Goal: Find specific page/section: Find specific page/section

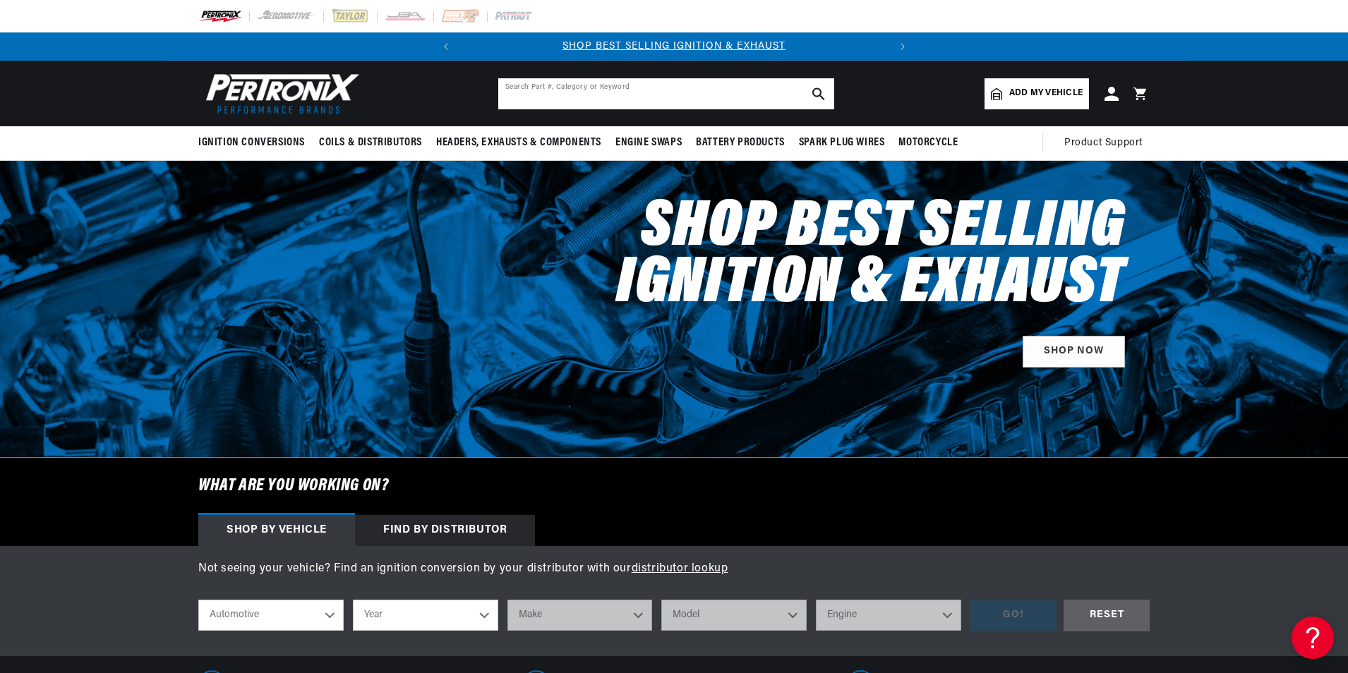
click at [560, 96] on input "text" at bounding box center [666, 93] width 336 height 31
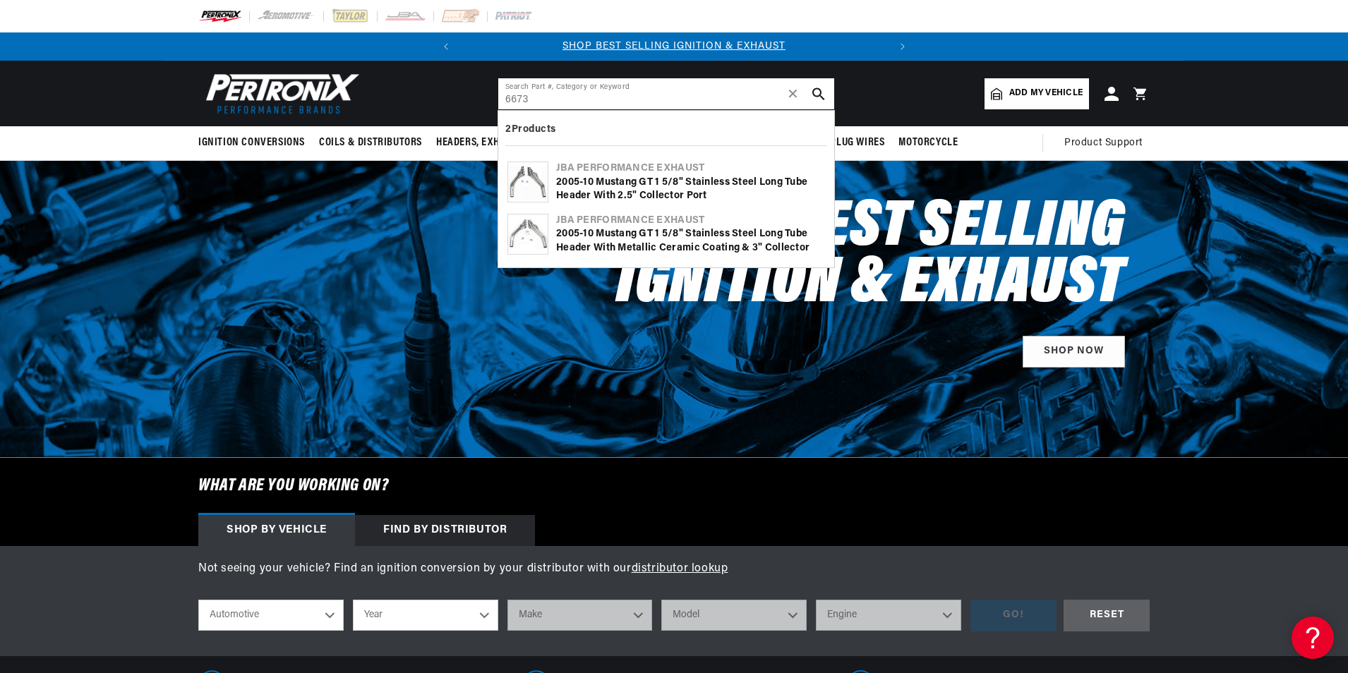
type input "6673"
click at [536, 229] on img at bounding box center [528, 235] width 40 height 40
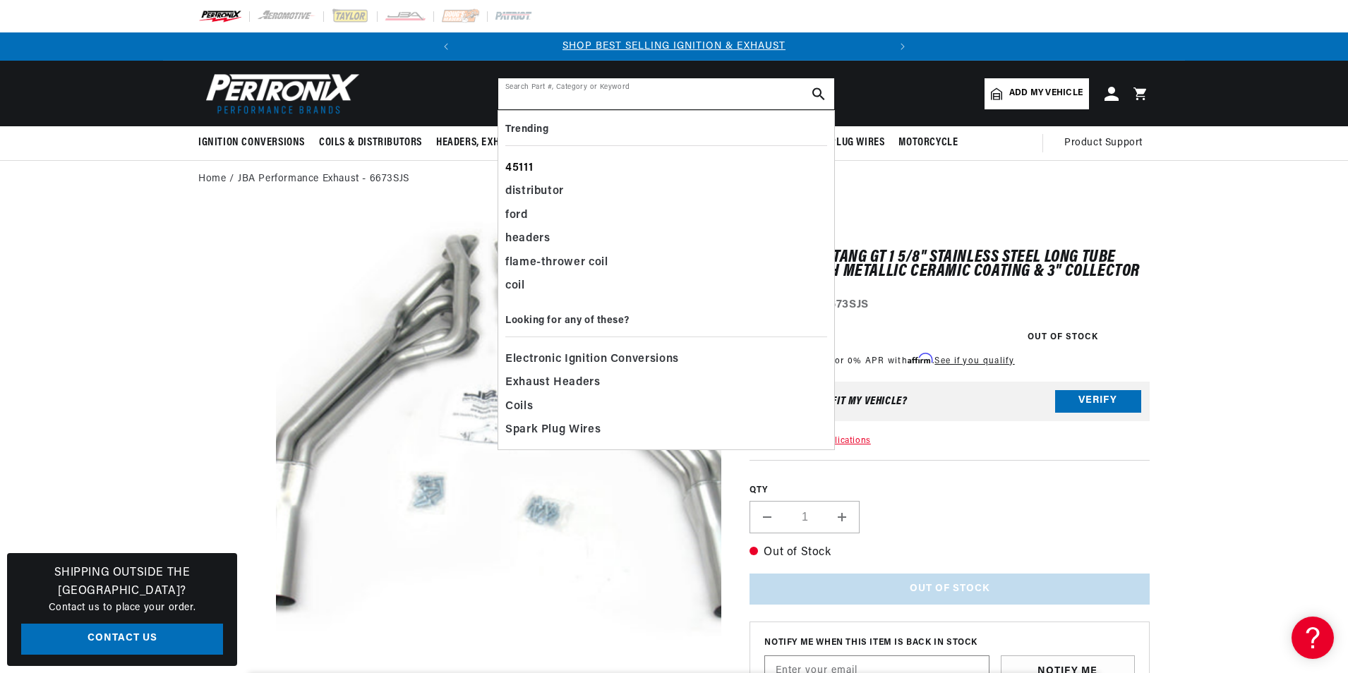
drag, startPoint x: 546, startPoint y: 86, endPoint x: 624, endPoint y: 179, distance: 121.2
click at [548, 87] on input "text" at bounding box center [666, 93] width 336 height 31
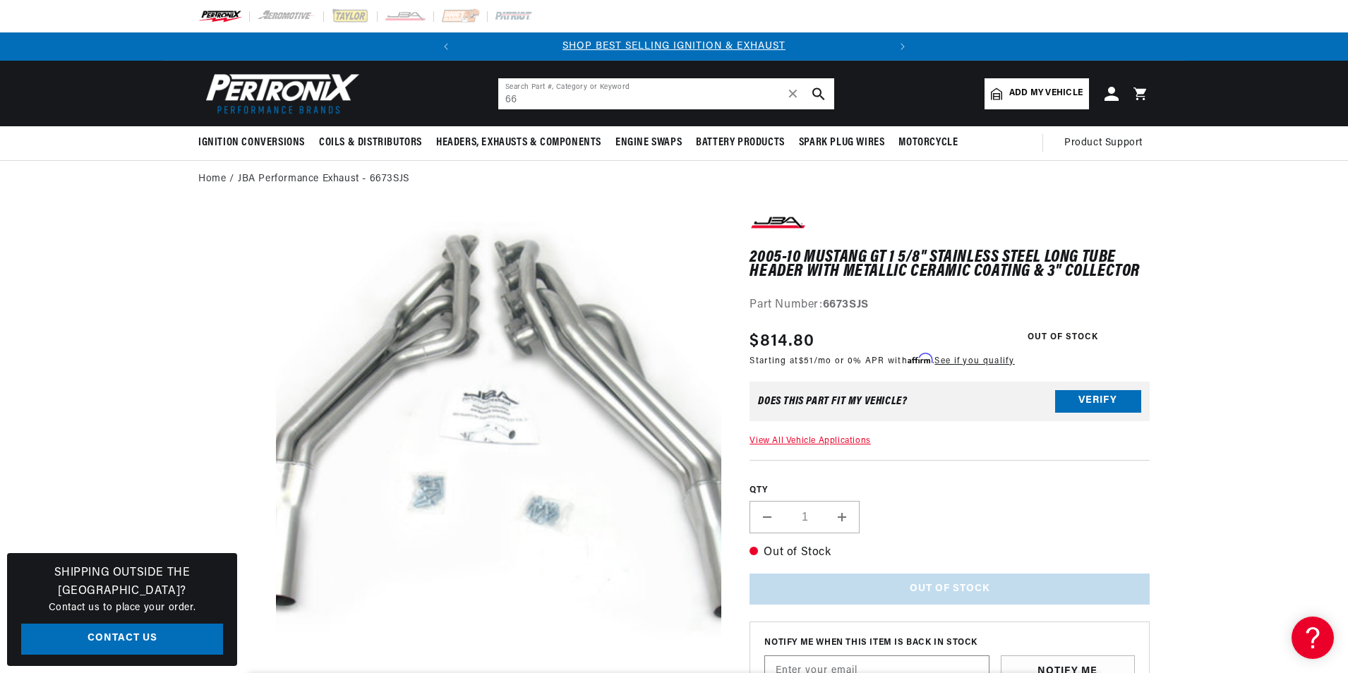
type input "667"
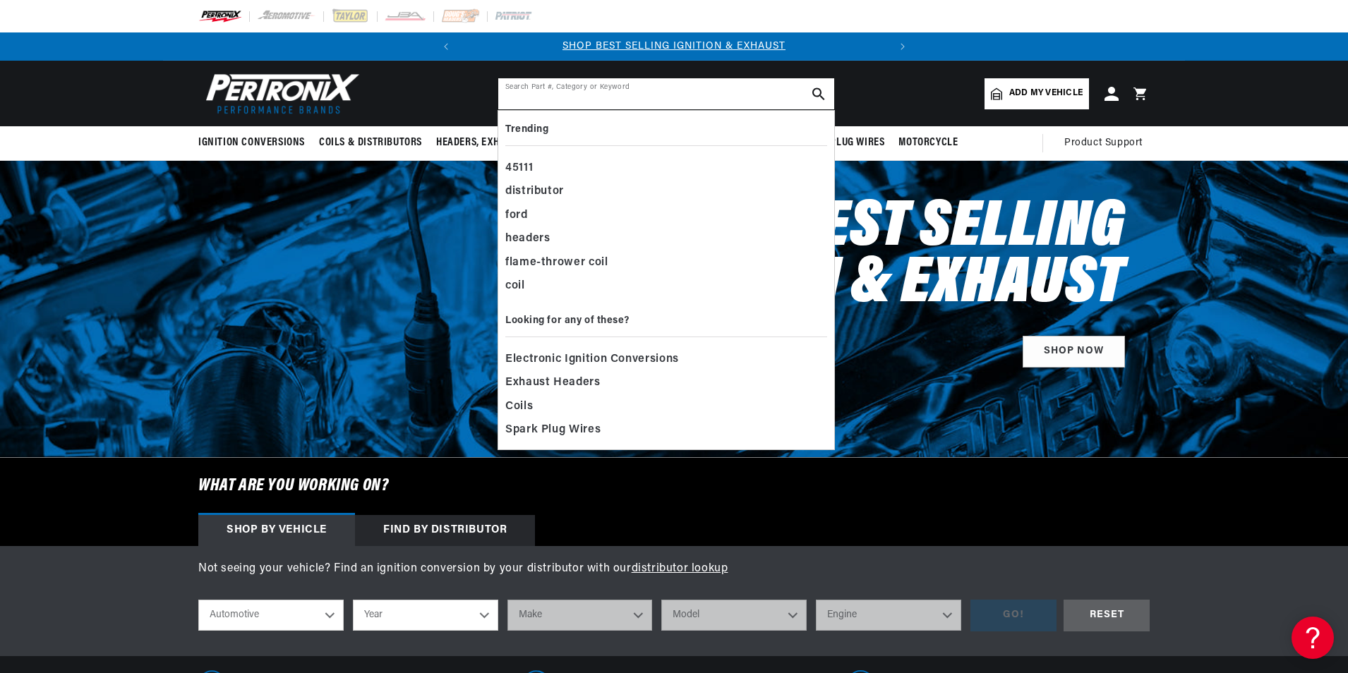
click at [534, 83] on input "text" at bounding box center [666, 93] width 336 height 31
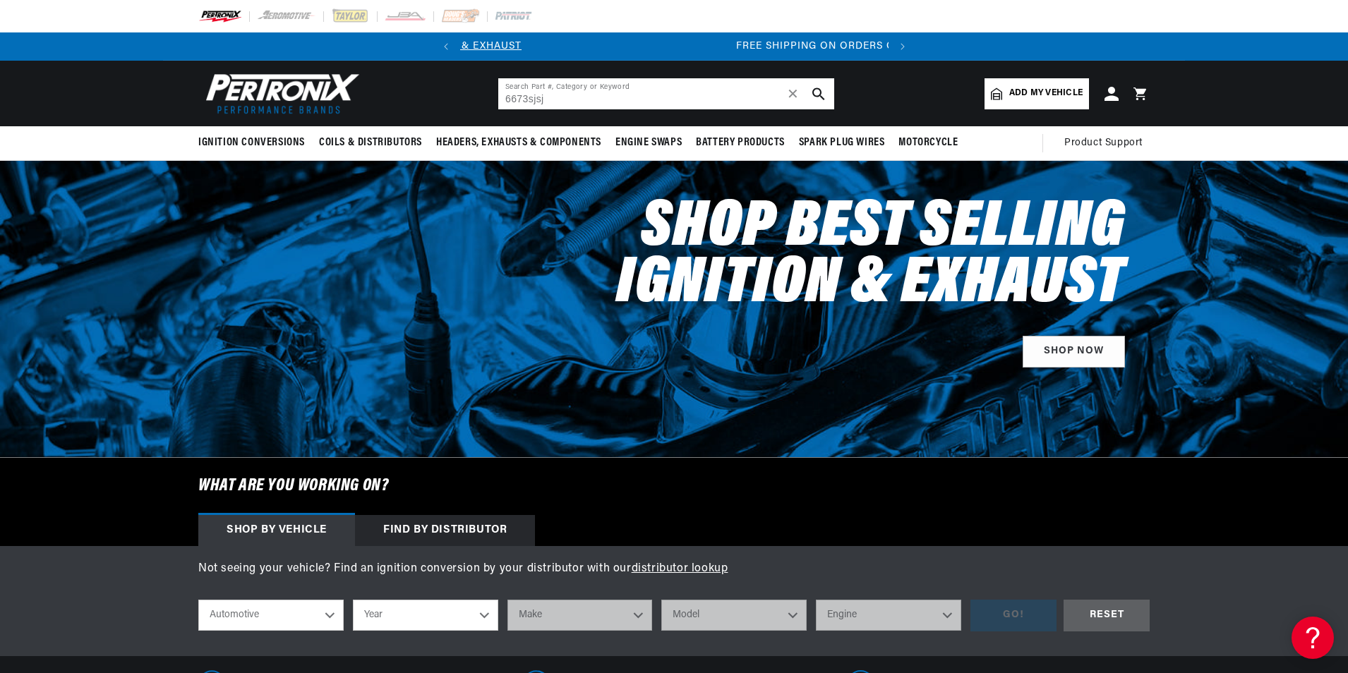
scroll to position [0, 428]
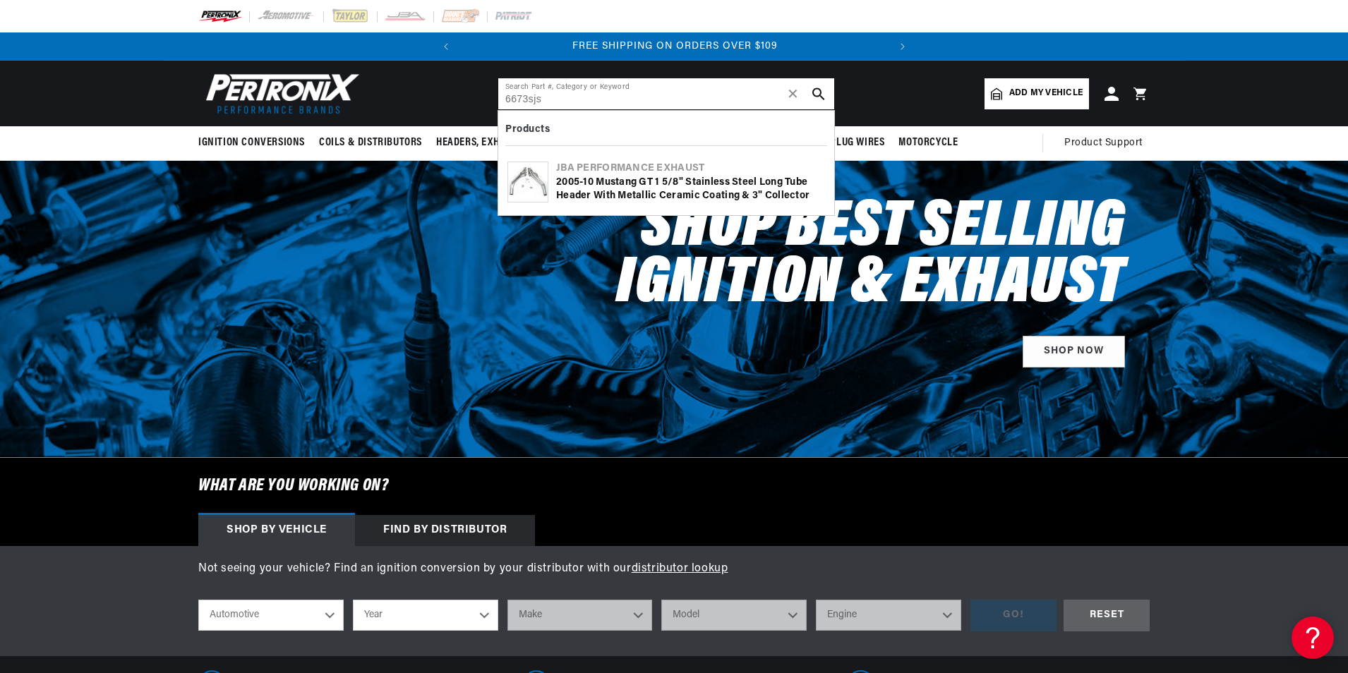
type input "6673sjs"
click at [527, 185] on img at bounding box center [528, 182] width 40 height 40
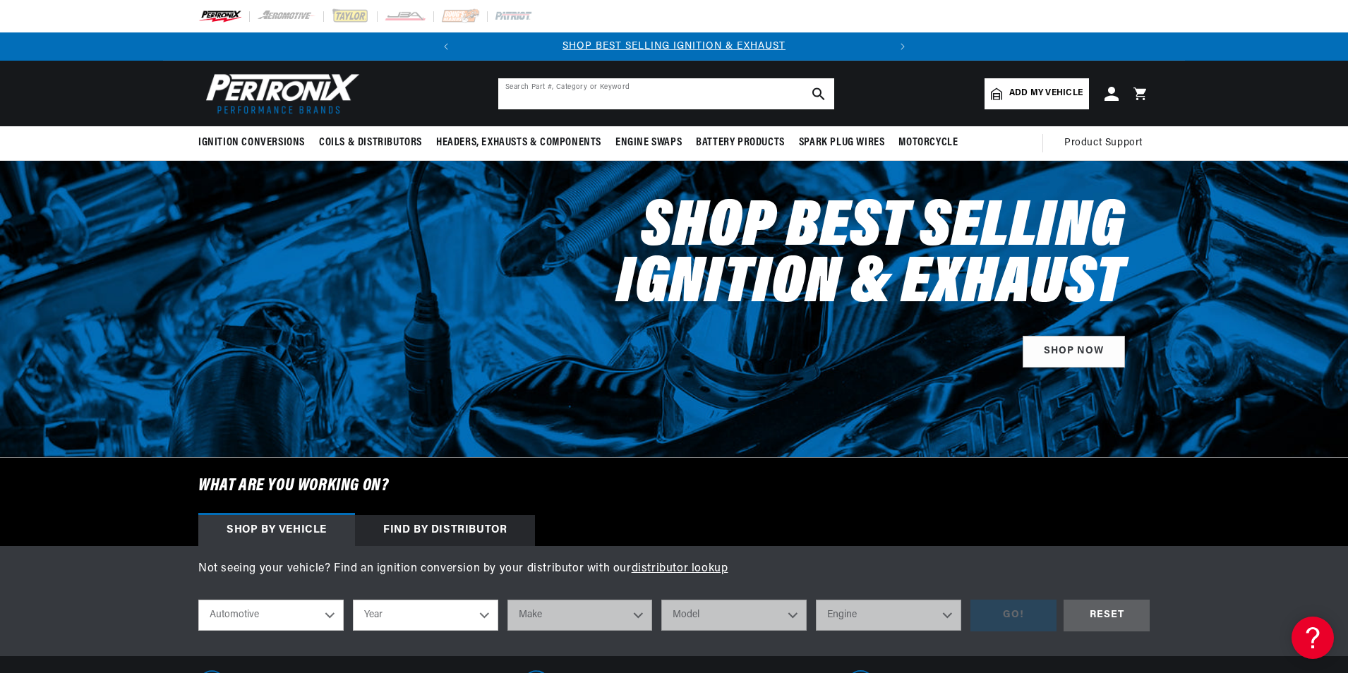
drag, startPoint x: 520, startPoint y: 90, endPoint x: 529, endPoint y: 104, distance: 16.8
click at [524, 96] on input "text" at bounding box center [666, 93] width 336 height 31
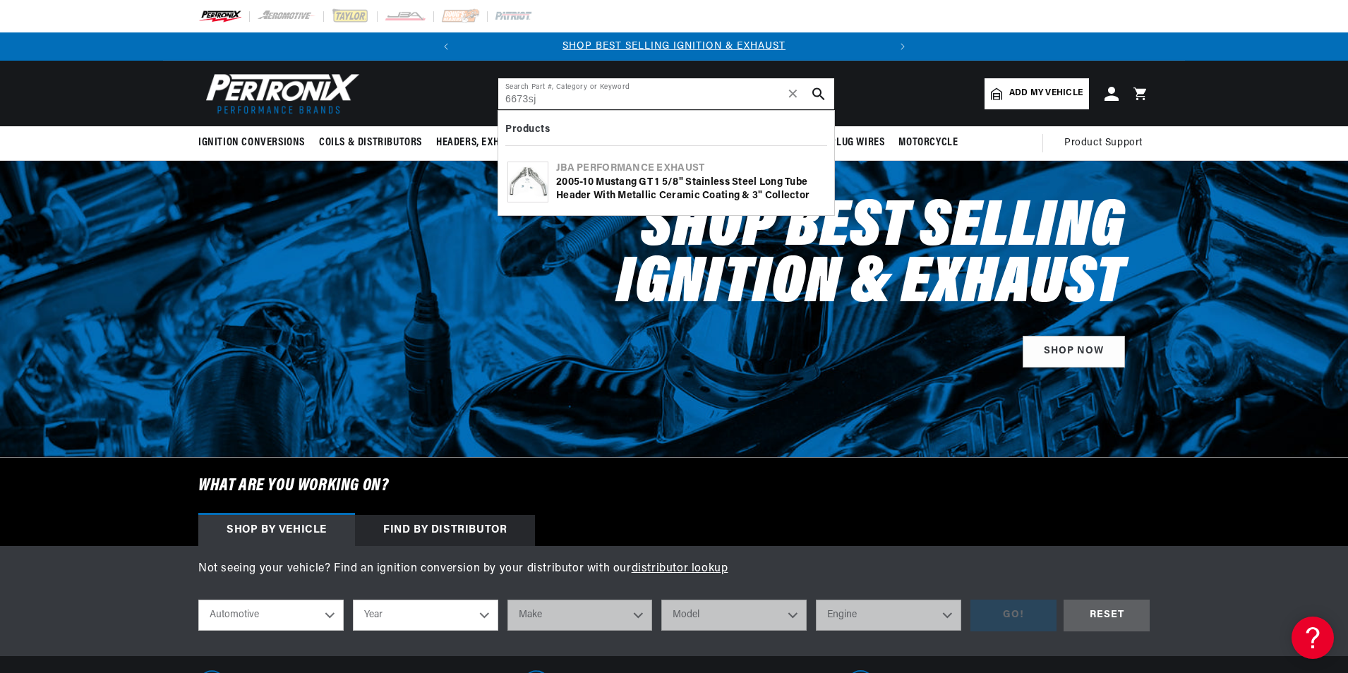
type input "6673sjt"
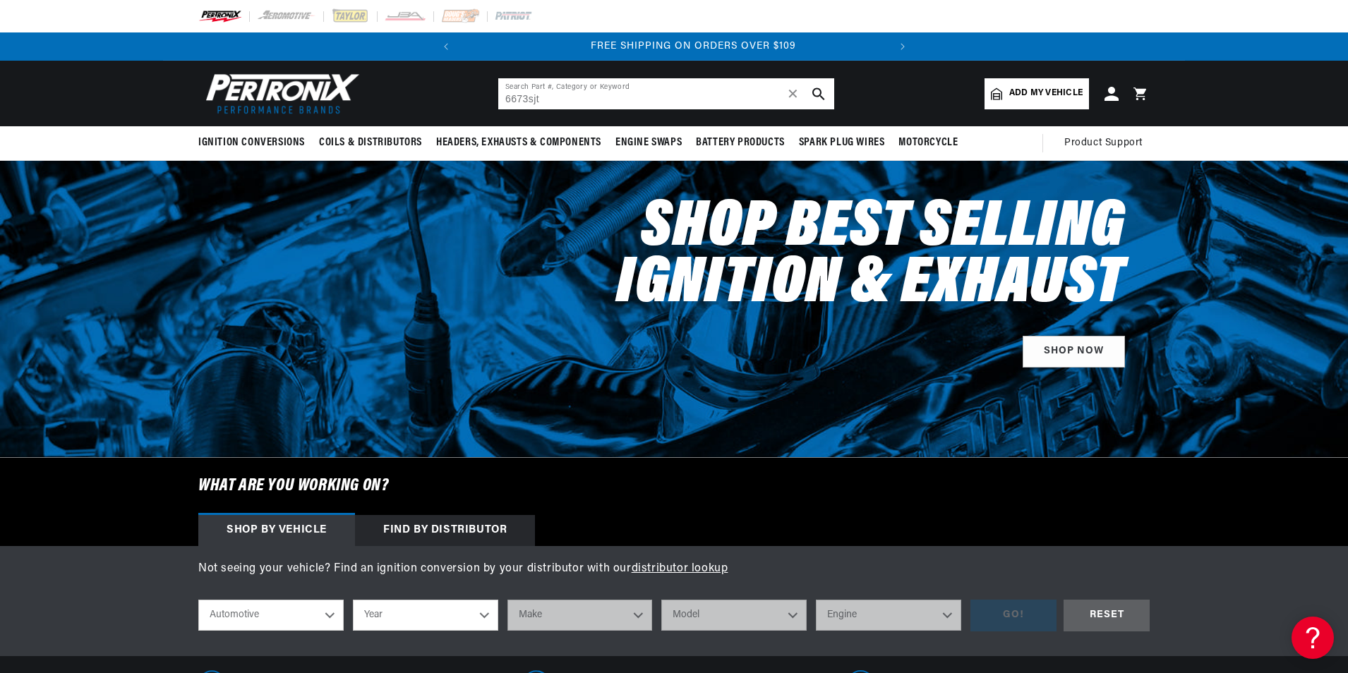
scroll to position [0, 428]
